Goal: Find specific page/section: Find specific page/section

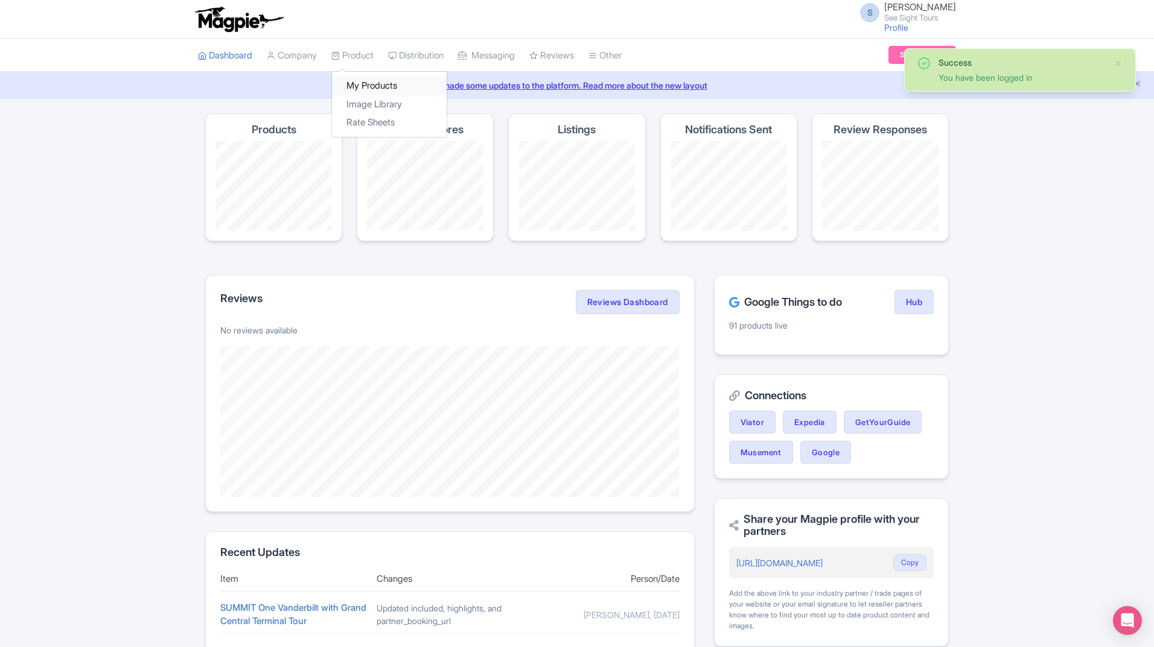
click at [364, 83] on link "My Products" at bounding box center [389, 86] width 115 height 19
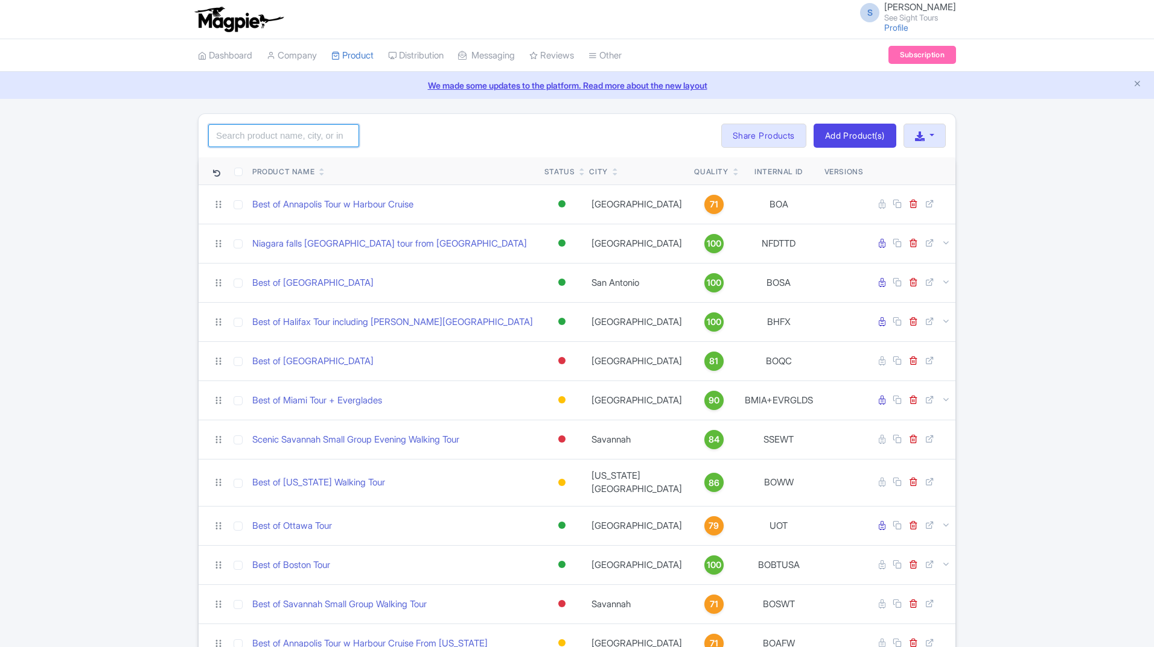
click at [240, 138] on input "search" at bounding box center [283, 135] width 151 height 23
type input "montreal"
click button "Search" at bounding box center [0, 0] width 0 height 0
